Goal: Go to known website: Access a specific website the user already knows

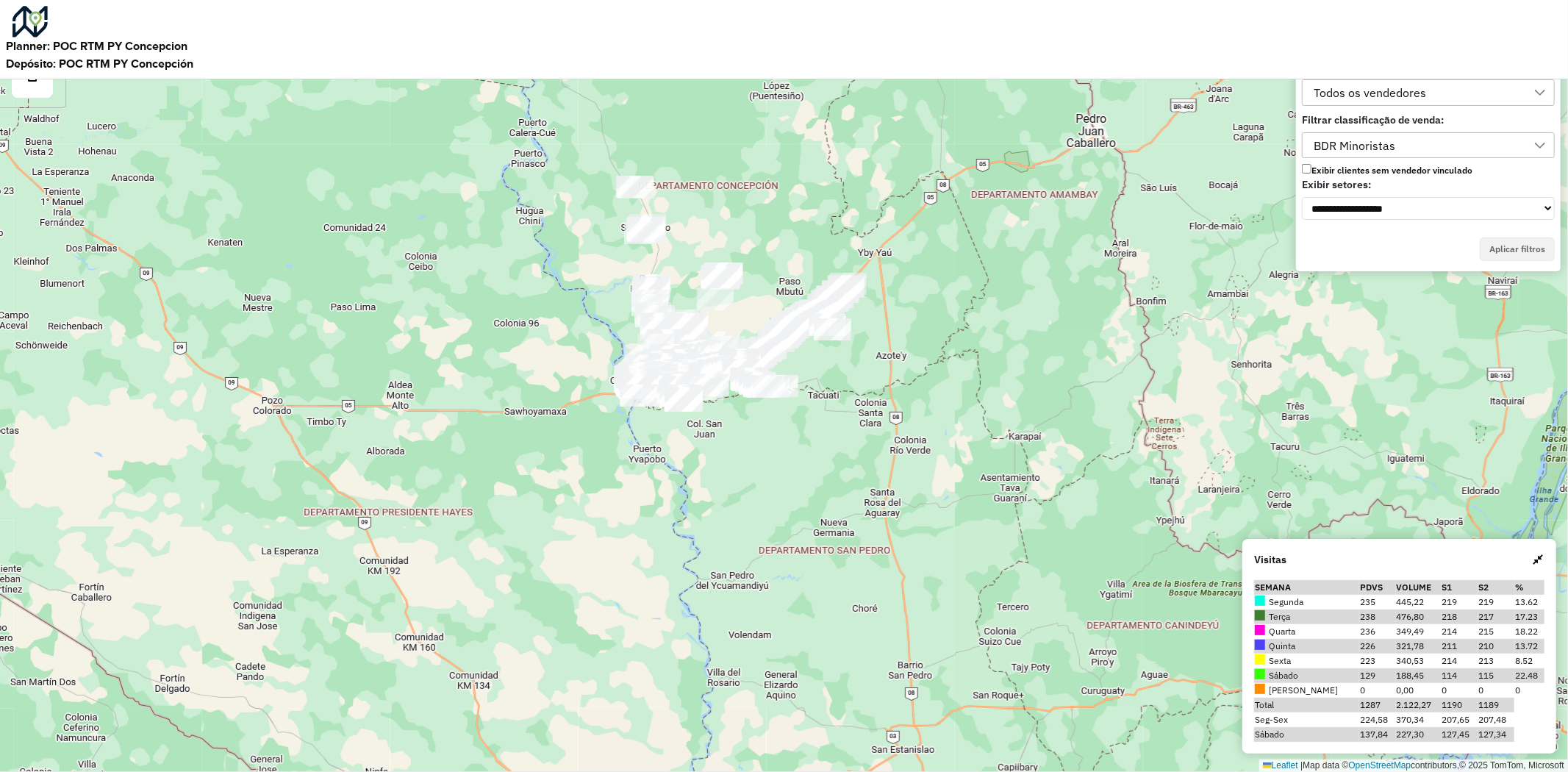
scroll to position [9, 66]
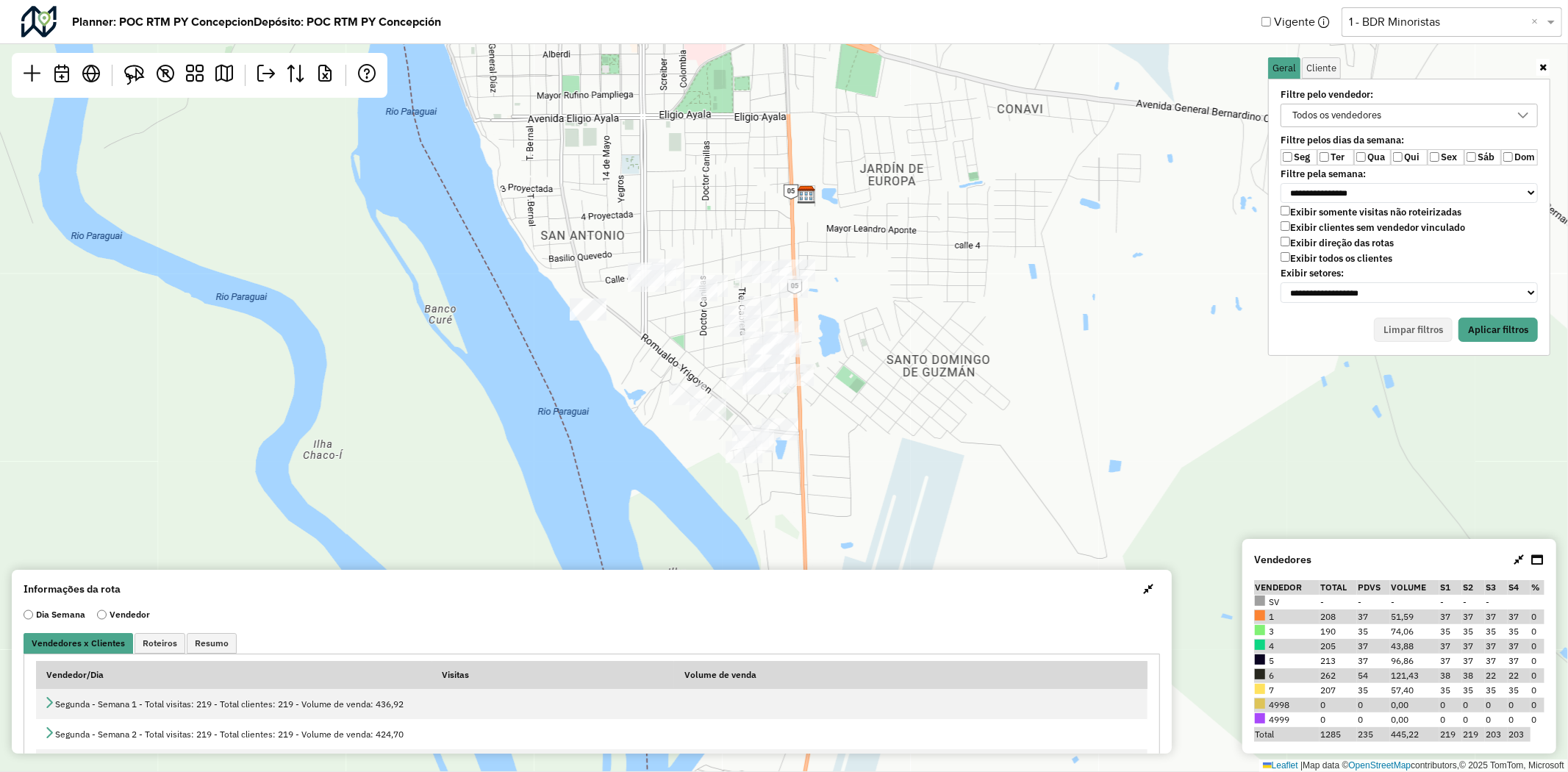
click at [53, 24] on img at bounding box center [39, 21] width 35 height 31
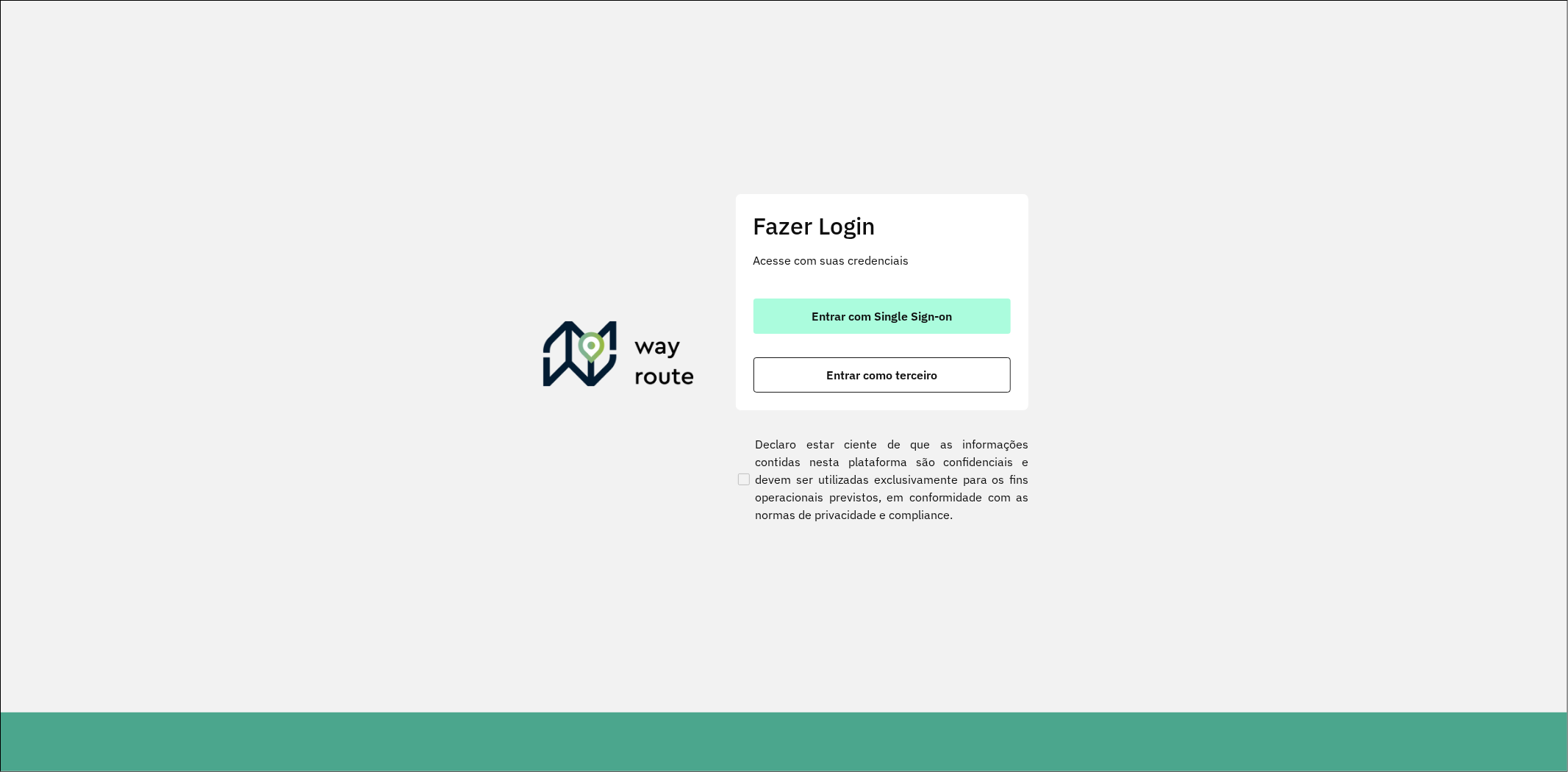
click at [879, 303] on button "Entrar com Single Sign-on" at bounding box center [882, 316] width 257 height 35
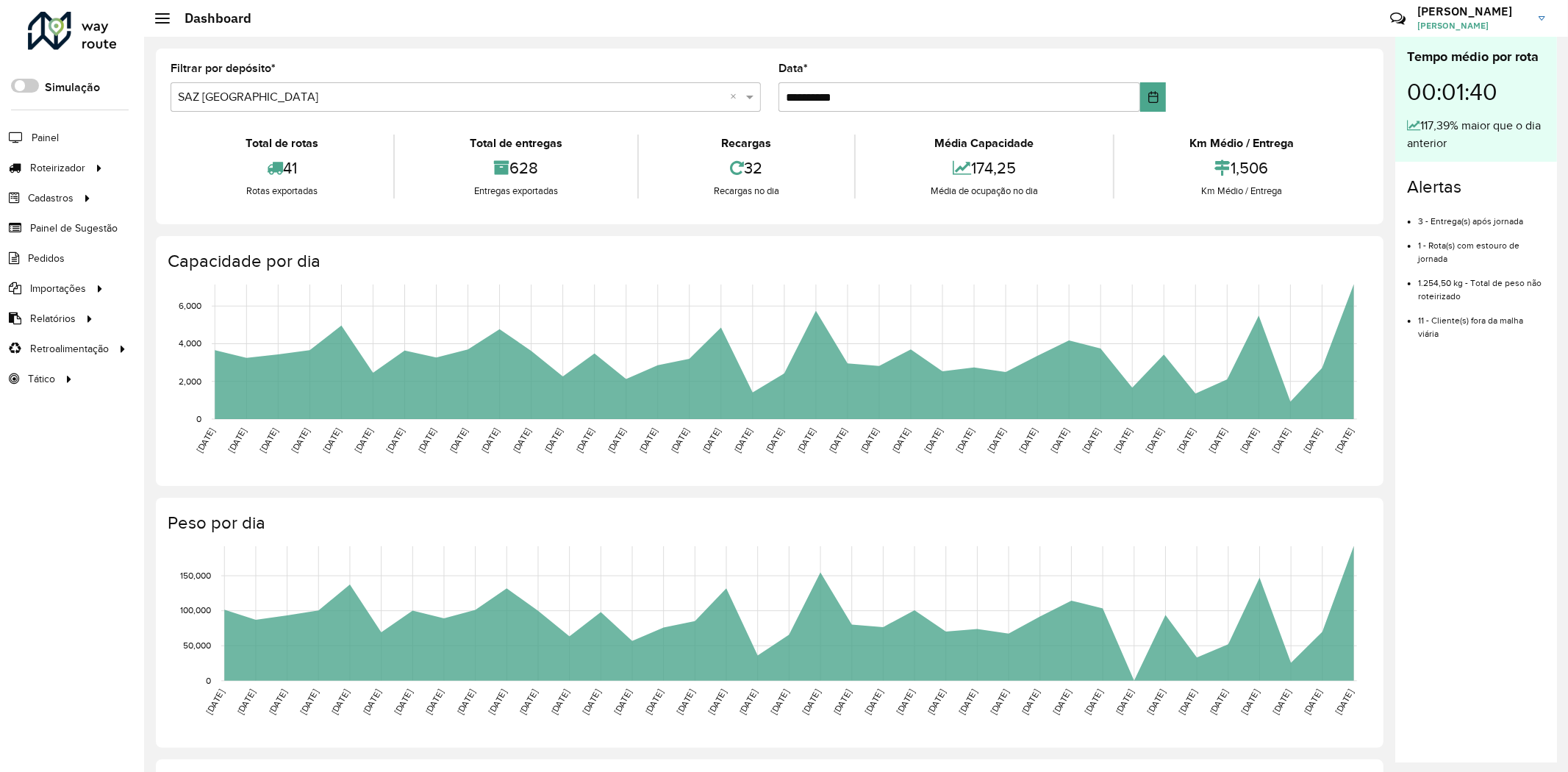
click at [31, 89] on span at bounding box center [25, 86] width 28 height 14
